Goal: Information Seeking & Learning: Learn about a topic

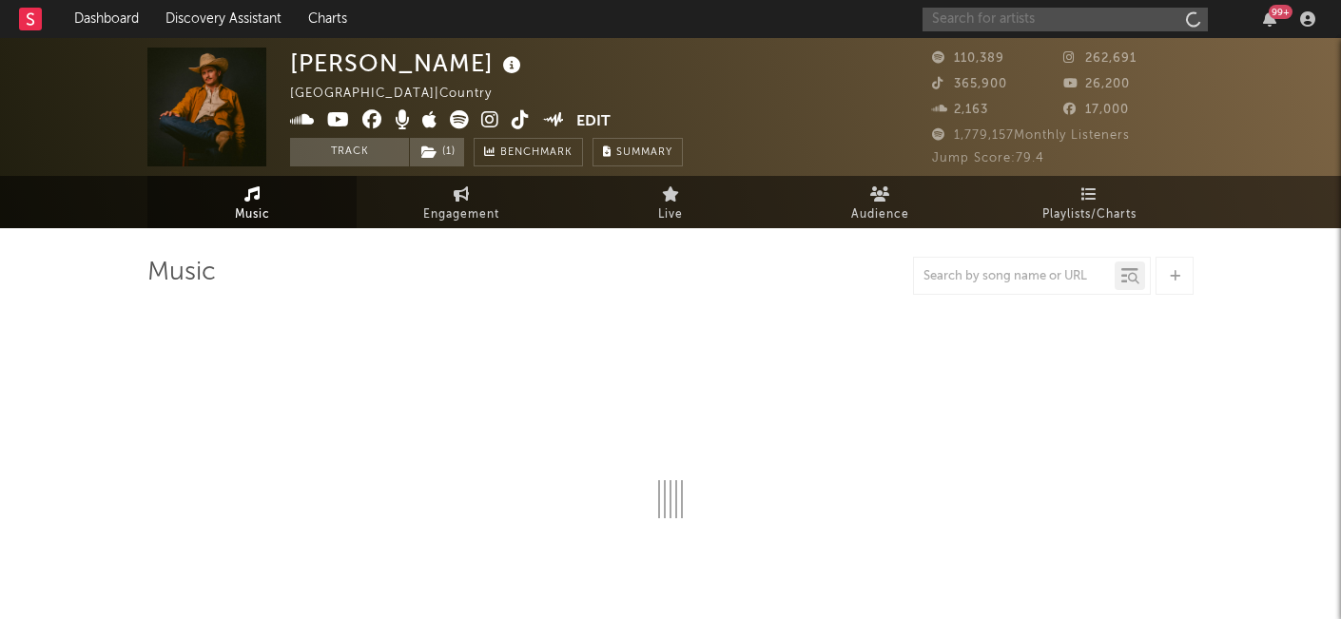
drag, startPoint x: 0, startPoint y: 0, endPoint x: 997, endPoint y: 19, distance: 997.7
click at [997, 19] on input "text" at bounding box center [1064, 20] width 285 height 24
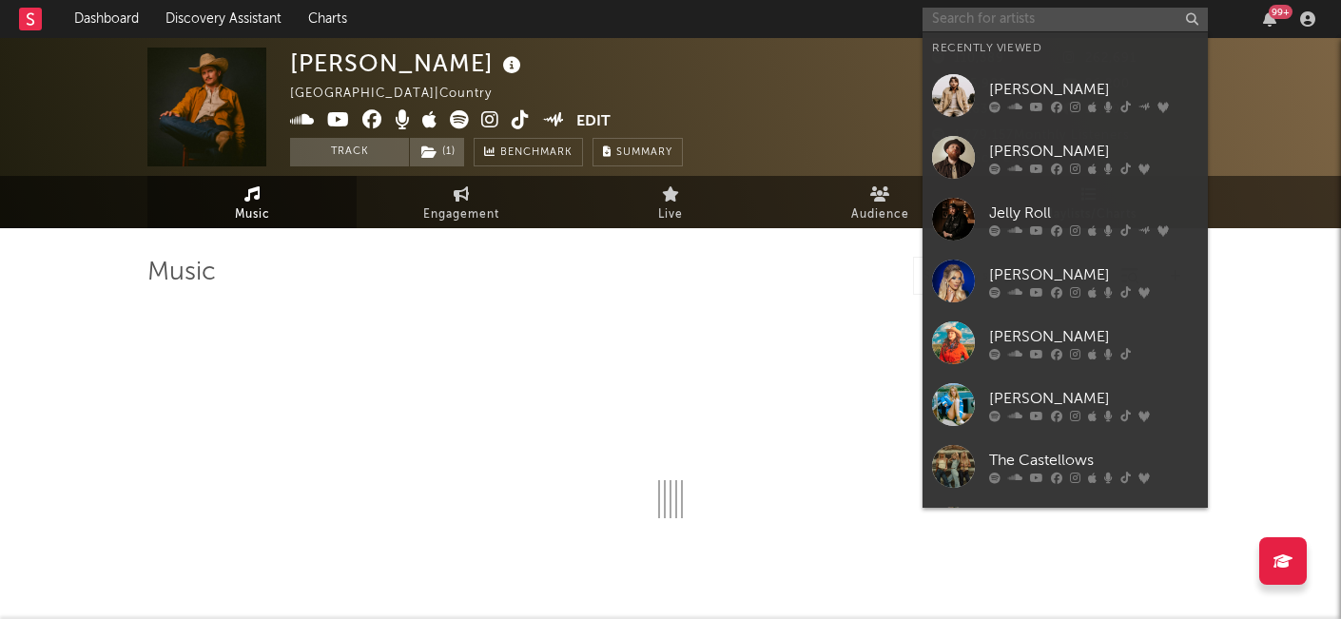
select select "6m"
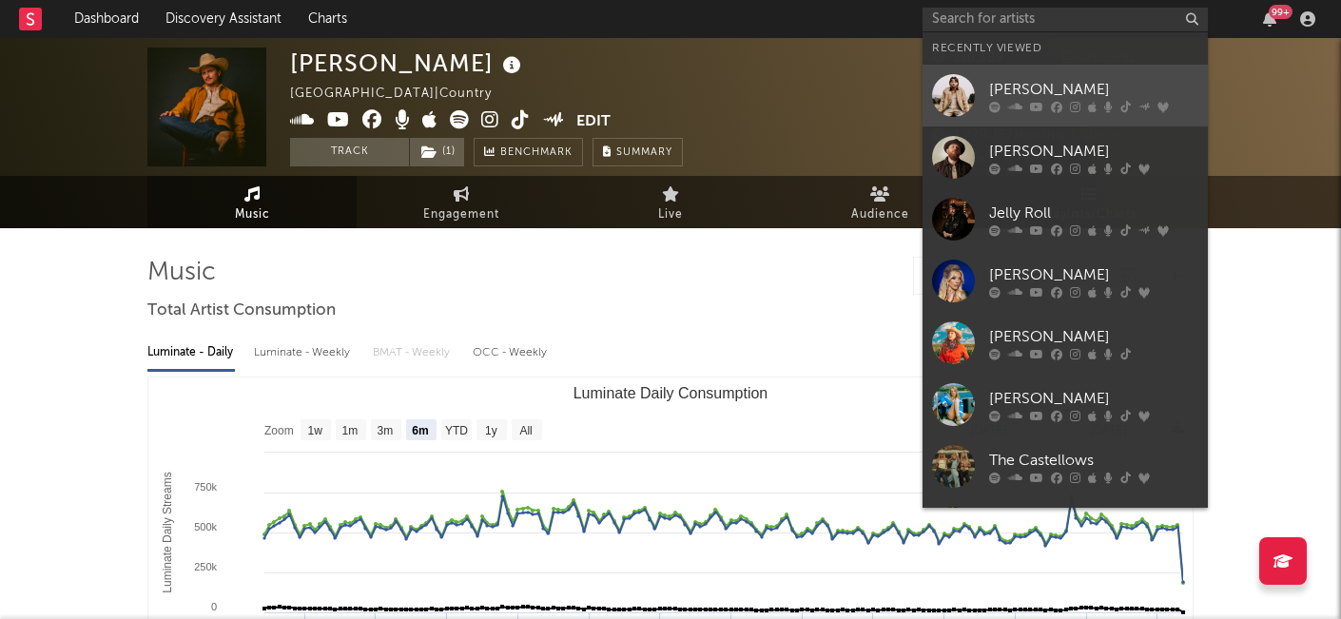
click at [1036, 78] on div "[PERSON_NAME]" at bounding box center [1093, 89] width 209 height 23
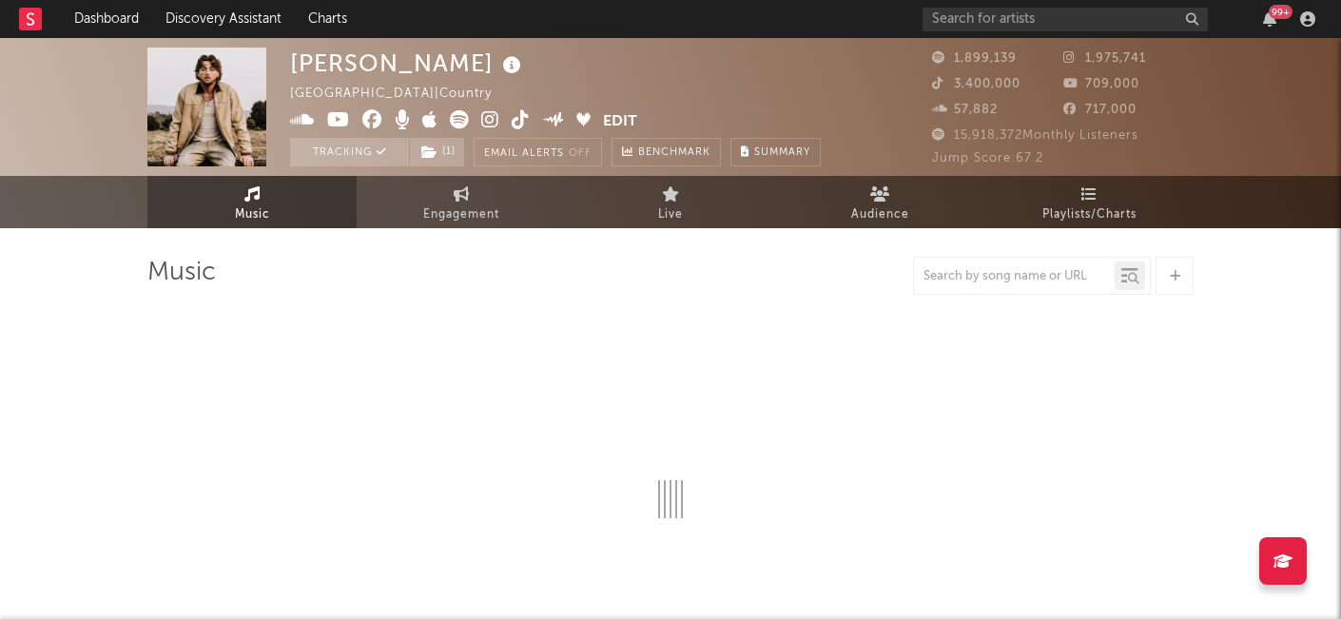
select select "6m"
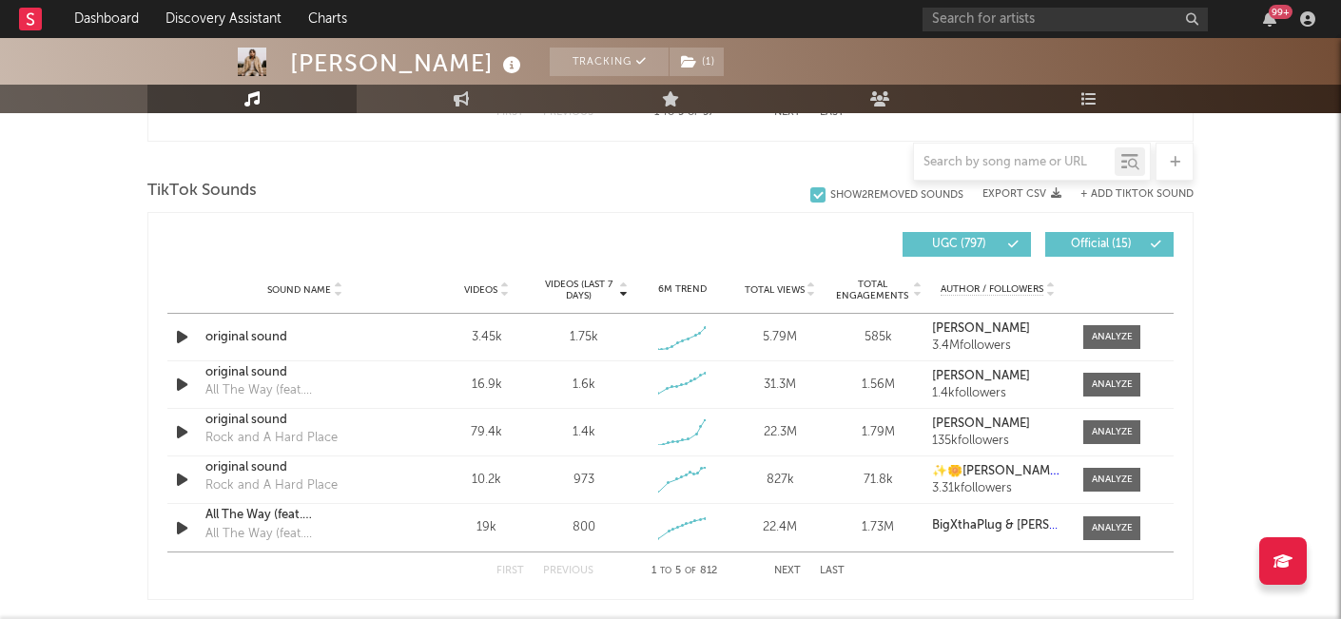
scroll to position [1235, 0]
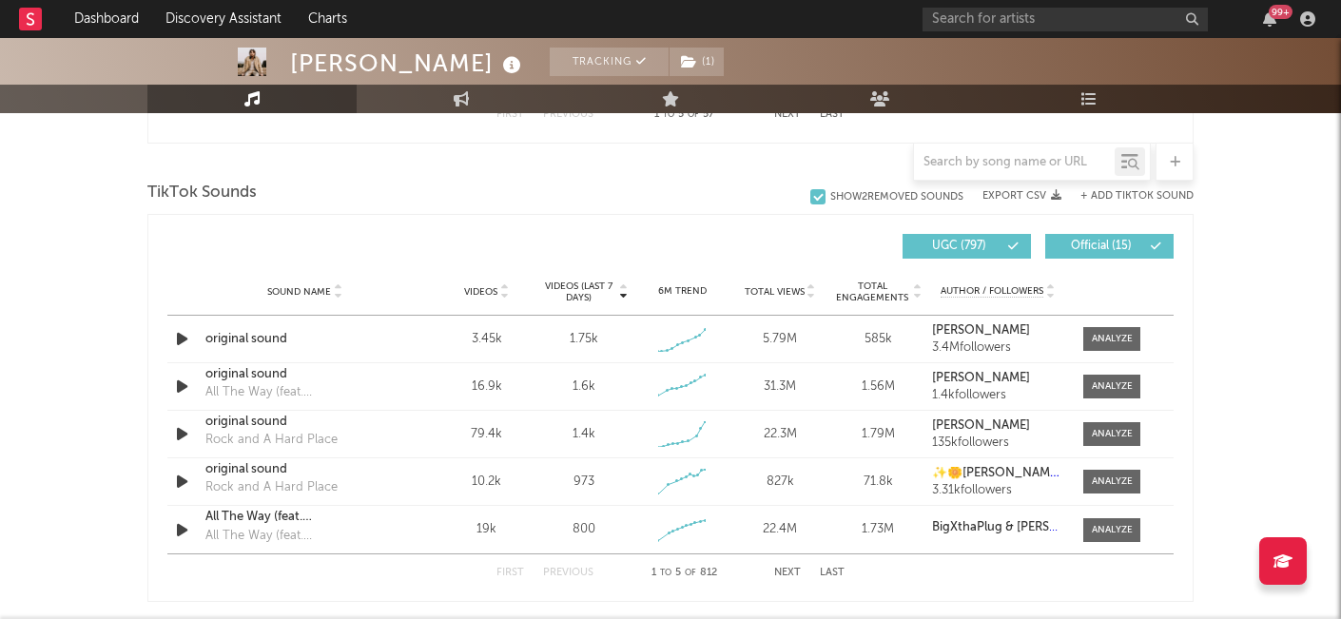
click at [475, 290] on span "Videos" at bounding box center [480, 291] width 33 height 11
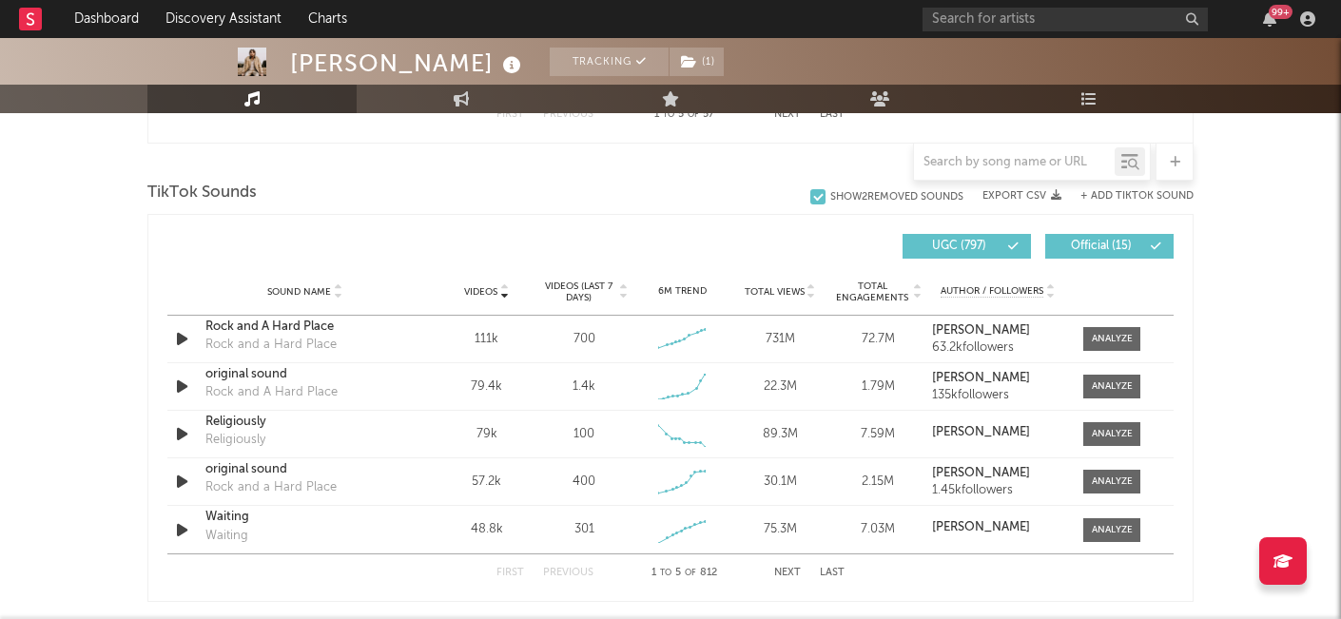
click at [486, 284] on div "Videos" at bounding box center [486, 291] width 88 height 14
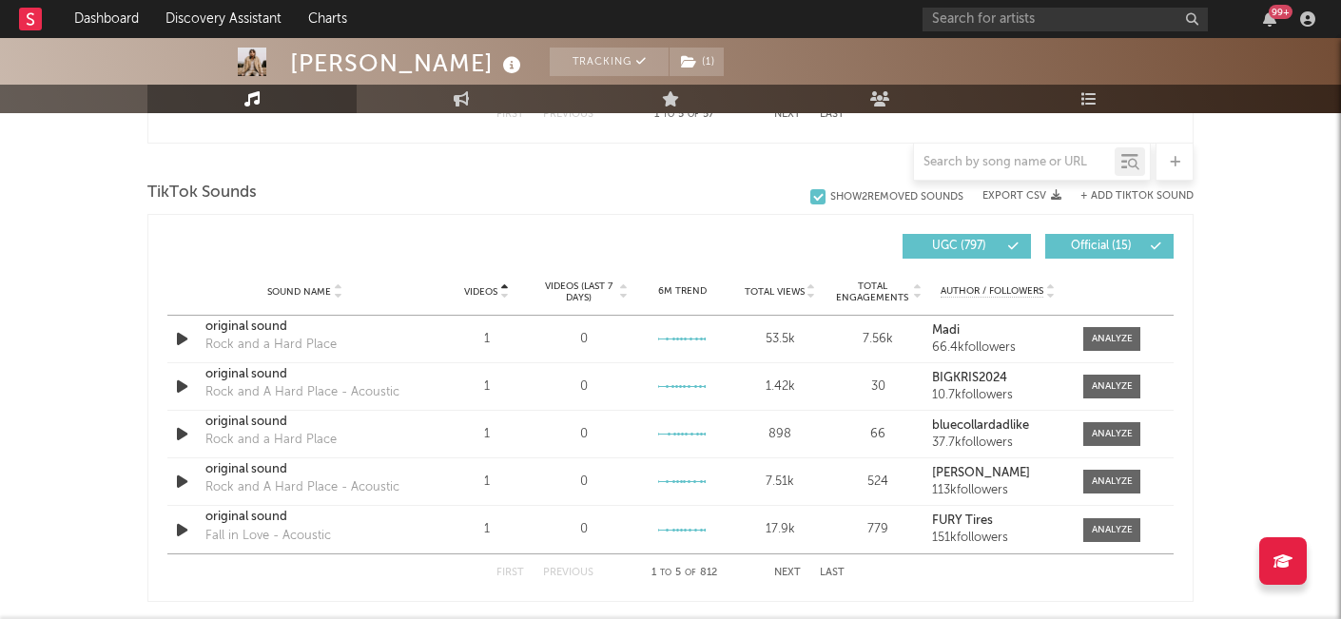
click at [591, 285] on span "Videos (last 7 days)" at bounding box center [578, 292] width 77 height 23
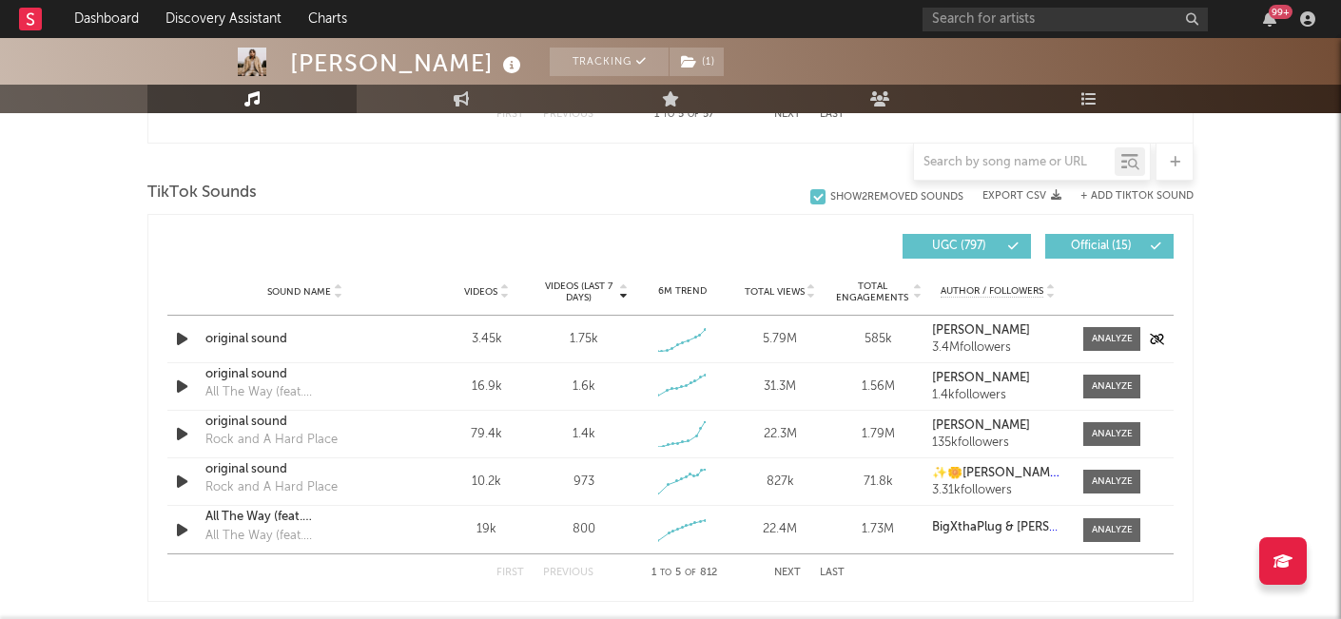
click at [278, 339] on div "original sound" at bounding box center [304, 339] width 199 height 19
click at [789, 570] on button "Next" at bounding box center [787, 573] width 27 height 10
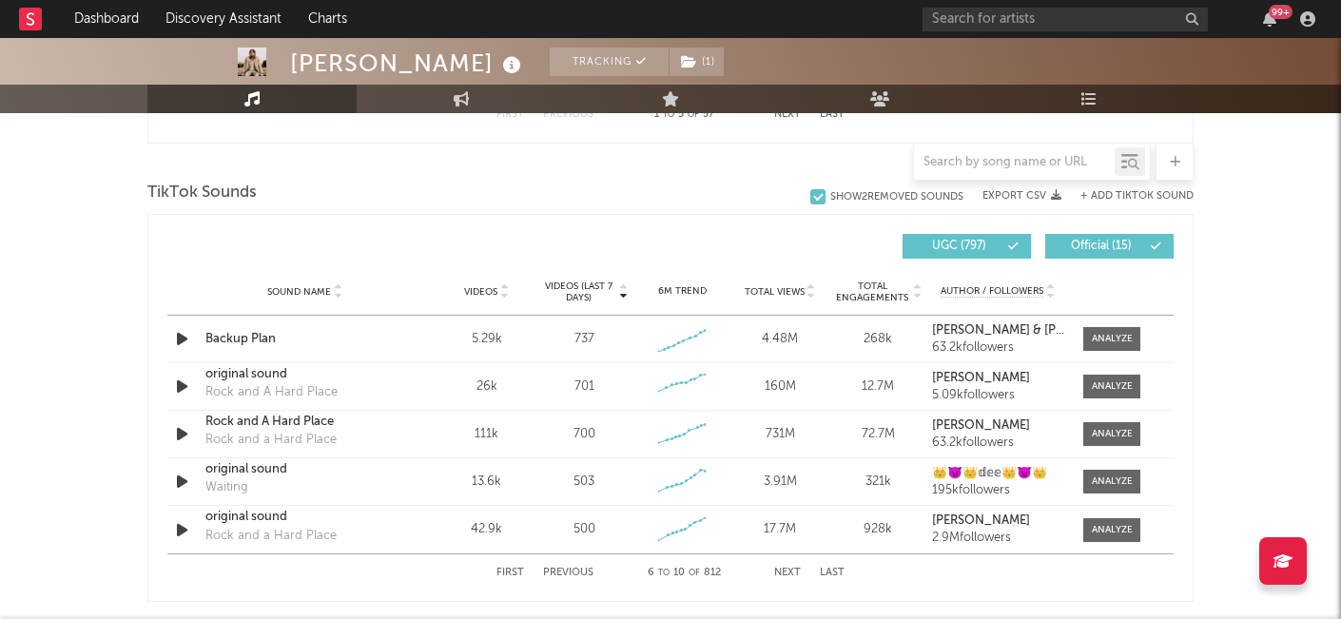
click at [784, 568] on button "Next" at bounding box center [787, 573] width 27 height 10
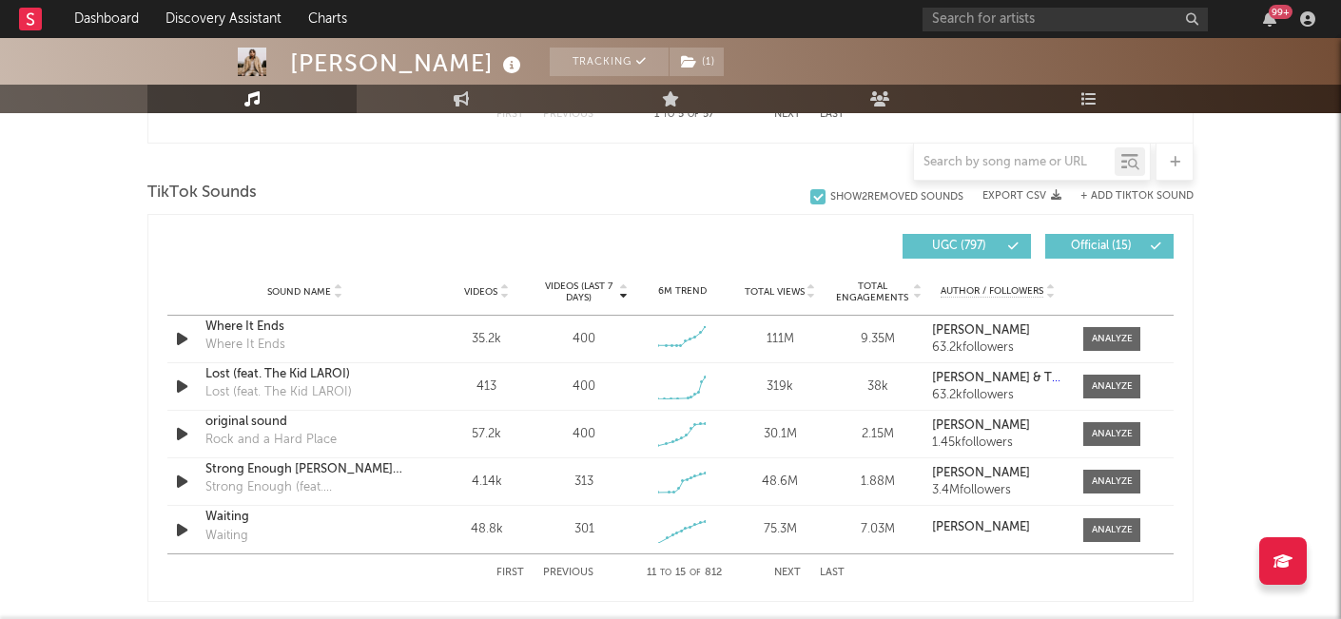
click at [783, 567] on div "First Previous 11 to 15 of 812 Next Last" at bounding box center [670, 572] width 348 height 37
click at [782, 571] on button "Next" at bounding box center [787, 573] width 27 height 10
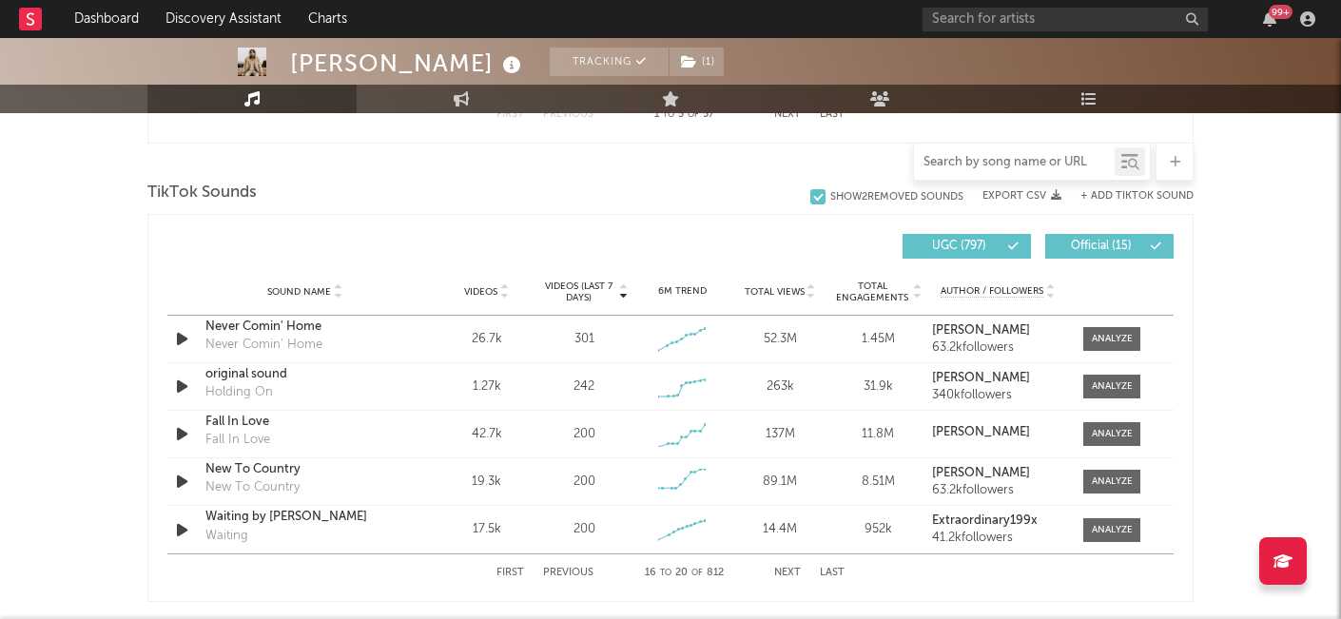
click at [953, 161] on input "text" at bounding box center [1014, 162] width 201 height 15
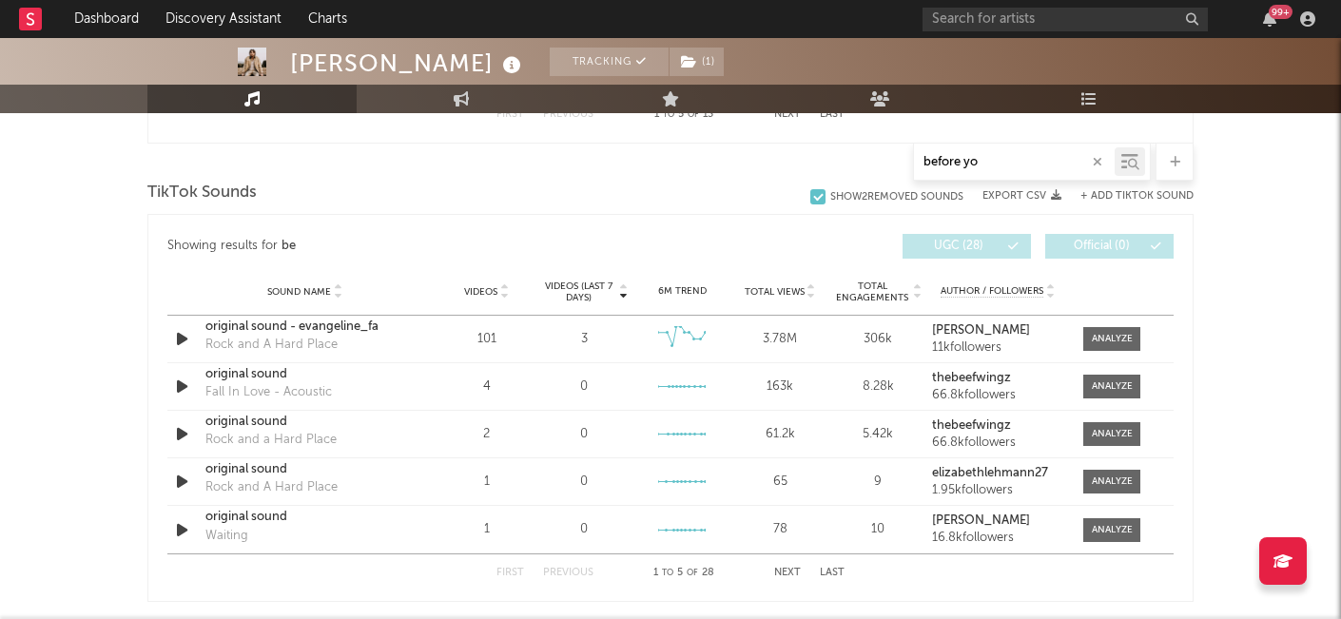
type input "before you"
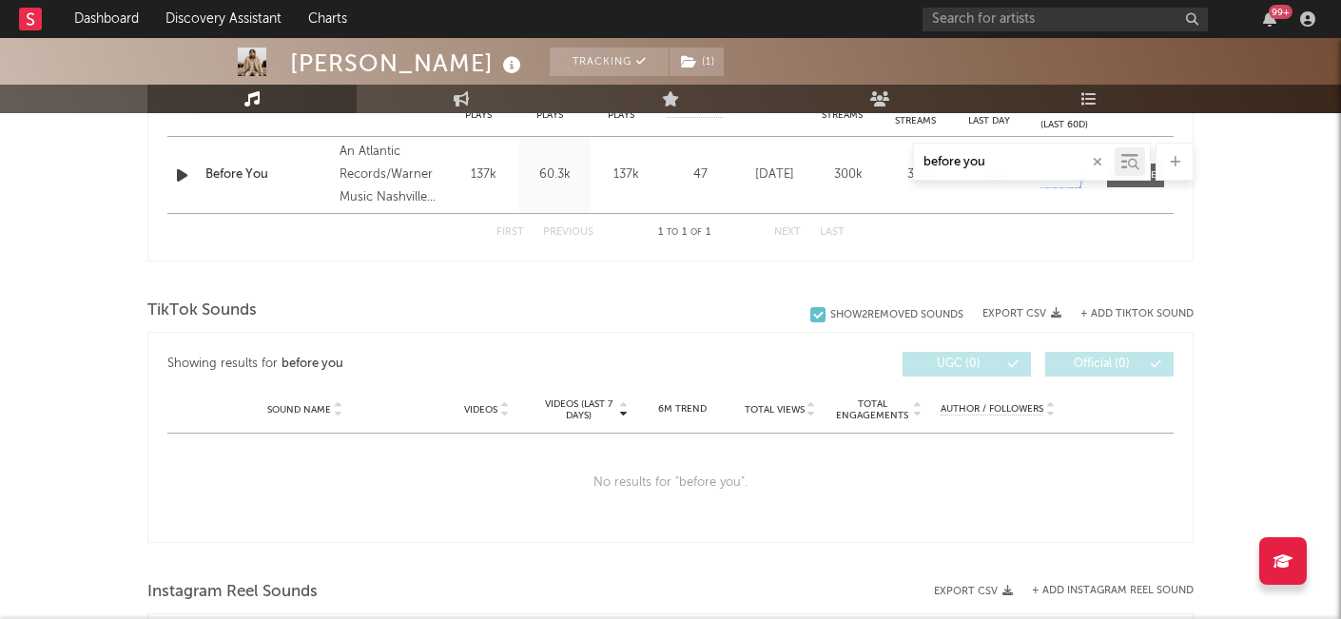
scroll to position [809, 0]
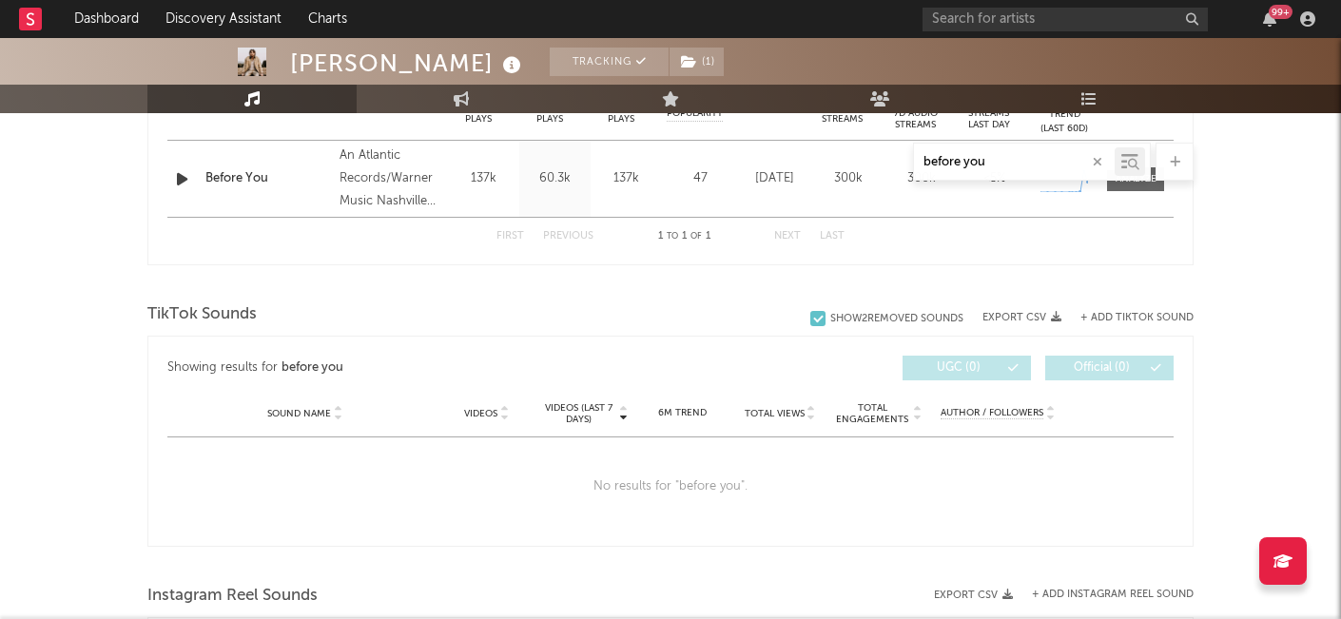
click at [1096, 159] on icon "button" at bounding box center [1098, 162] width 10 height 12
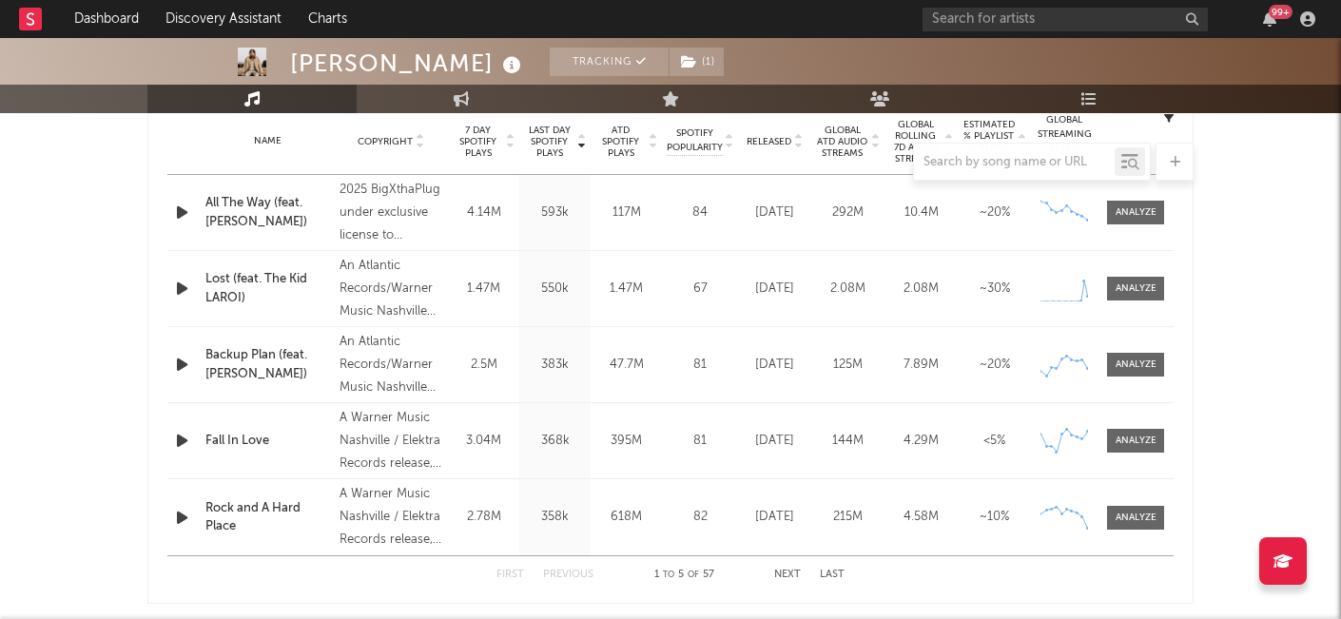
scroll to position [763, 0]
